Goal: Transaction & Acquisition: Purchase product/service

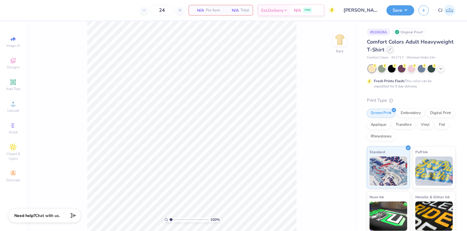
click at [392, 48] on icon at bounding box center [390, 49] width 3 height 3
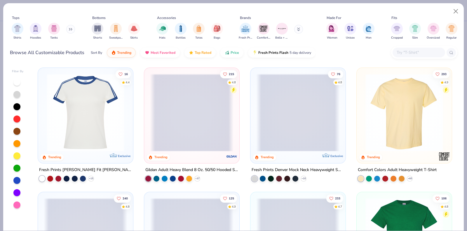
click at [420, 51] on input "text" at bounding box center [418, 52] width 45 height 7
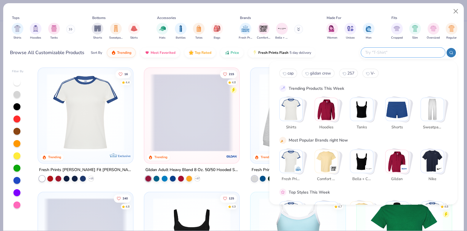
click at [406, 51] on input "text" at bounding box center [403, 52] width 77 height 7
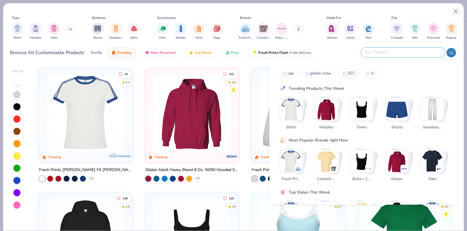
paste input "31-069"
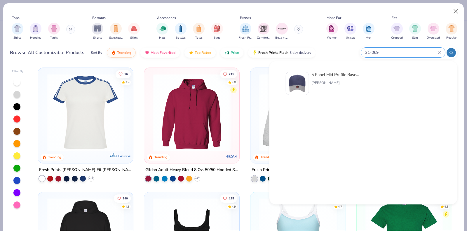
type input "31-069"
click at [318, 73] on div "5 Panel Mid Profile Baseball Cap" at bounding box center [336, 75] width 49 height 6
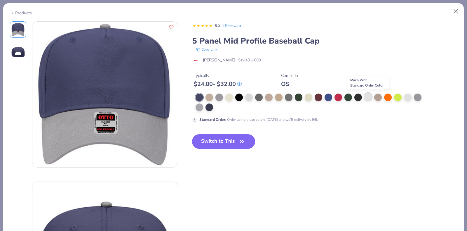
click at [368, 95] on div at bounding box center [368, 97] width 8 height 8
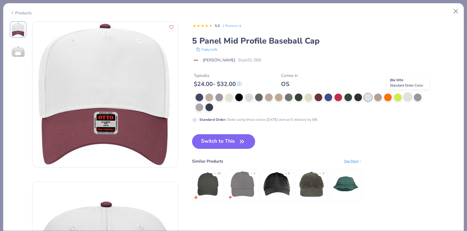
click at [410, 97] on div at bounding box center [408, 97] width 8 height 8
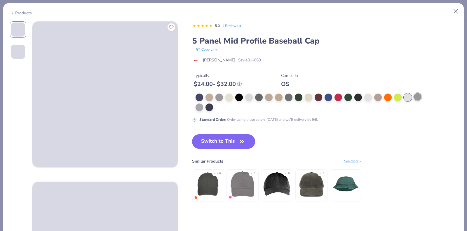
click at [421, 97] on div at bounding box center [418, 97] width 8 height 8
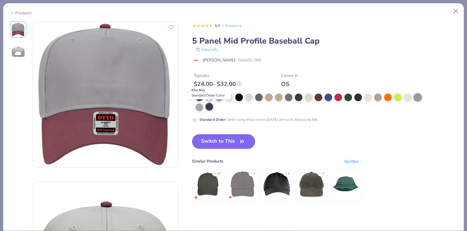
click at [209, 105] on div at bounding box center [210, 107] width 8 height 8
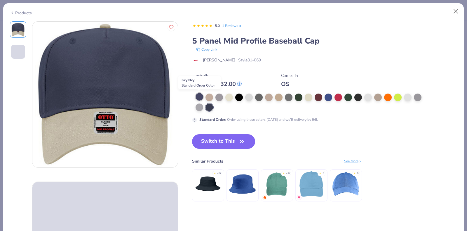
click at [202, 95] on div at bounding box center [200, 97] width 8 height 8
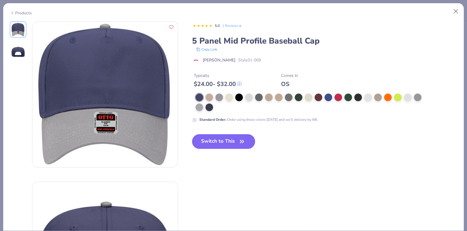
click at [462, 9] on div "Products" at bounding box center [233, 10] width 461 height 15
drag, startPoint x: 455, startPoint y: 11, endPoint x: 380, endPoint y: 1, distance: 76.3
click at [456, 11] on button "Close" at bounding box center [456, 11] width 11 height 11
